Goal: Find contact information: Find contact information

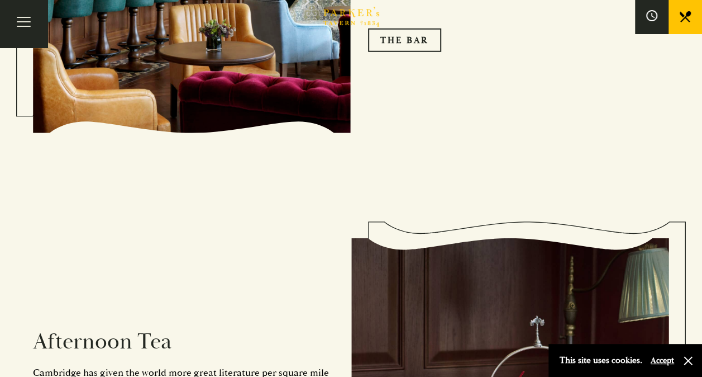
scroll to position [1453, 0]
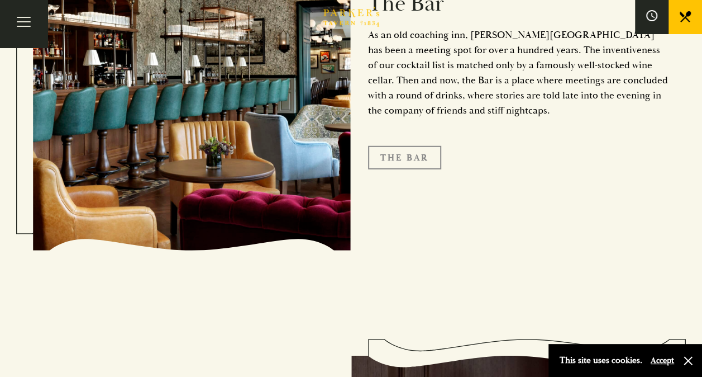
click at [392, 146] on link "The Bar" at bounding box center [404, 157] width 73 height 23
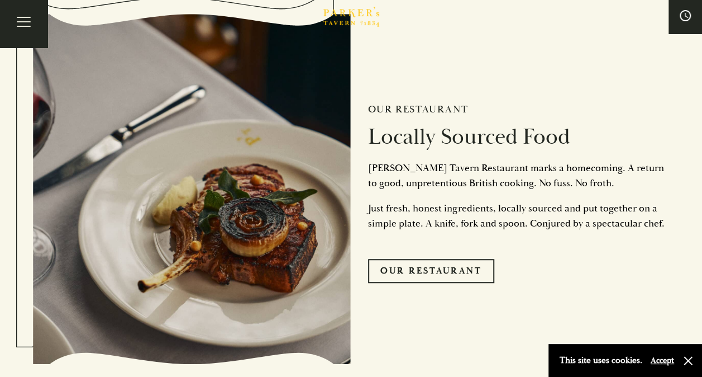
scroll to position [2459, 0]
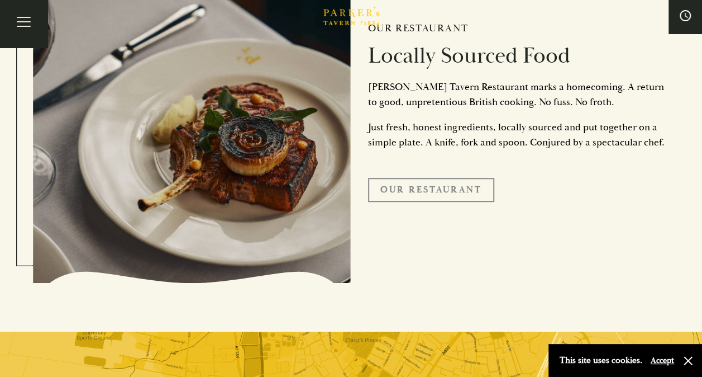
click at [438, 189] on link "Our Restaurant" at bounding box center [431, 189] width 126 height 23
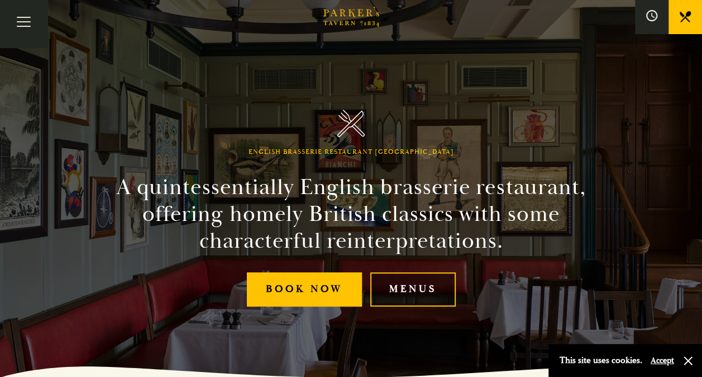
click at [424, 287] on link "Menus" at bounding box center [412, 289] width 85 height 34
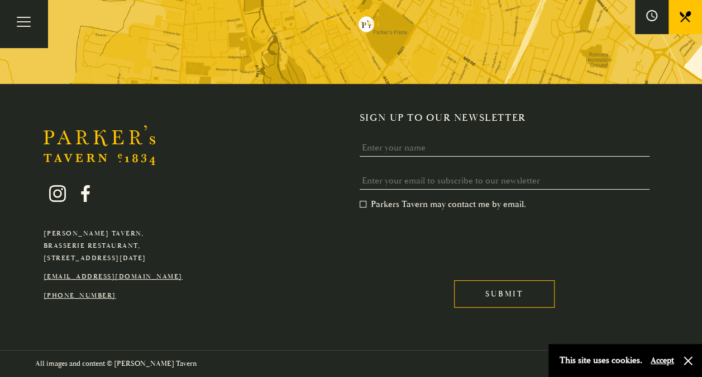
scroll to position [2131, 0]
click at [128, 275] on link "[EMAIL_ADDRESS][DOMAIN_NAME]" at bounding box center [113, 276] width 139 height 8
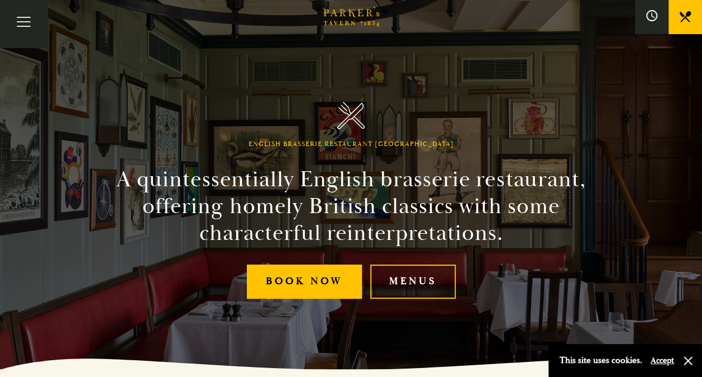
scroll to position [0, 0]
